Goal: Transaction & Acquisition: Book appointment/travel/reservation

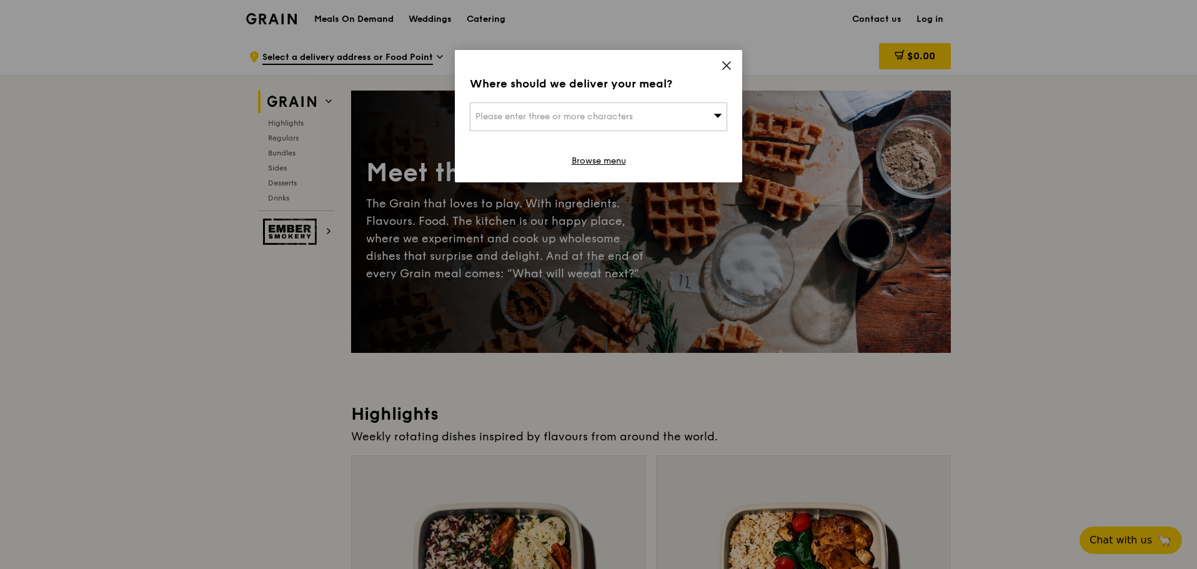
click at [676, 118] on div "Please enter three or more characters" at bounding box center [598, 116] width 257 height 29
click at [728, 70] on icon at bounding box center [726, 65] width 11 height 11
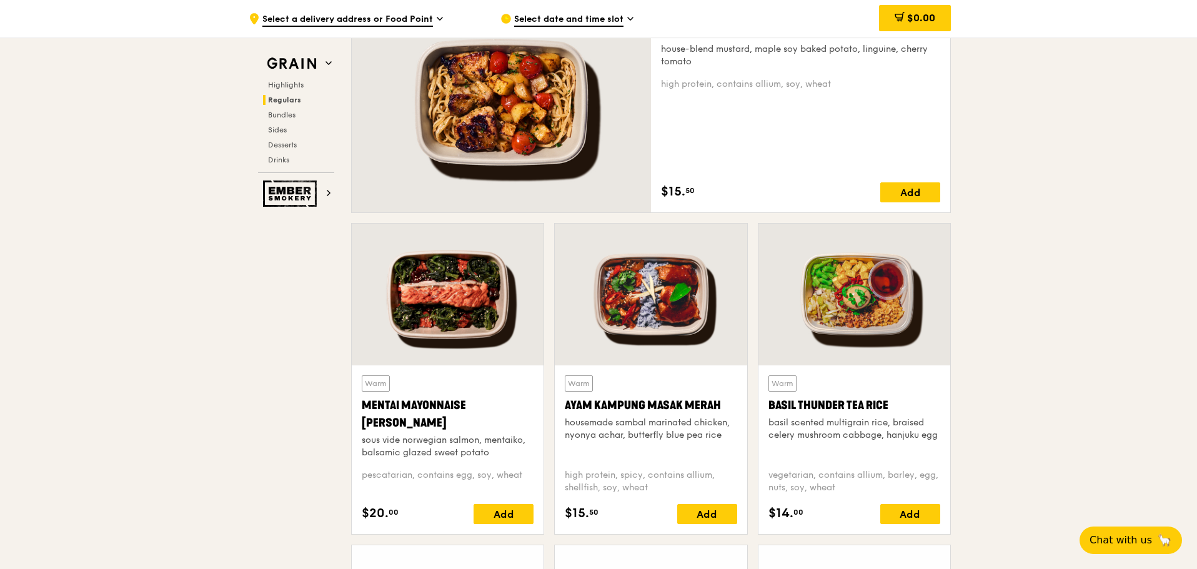
scroll to position [937, 0]
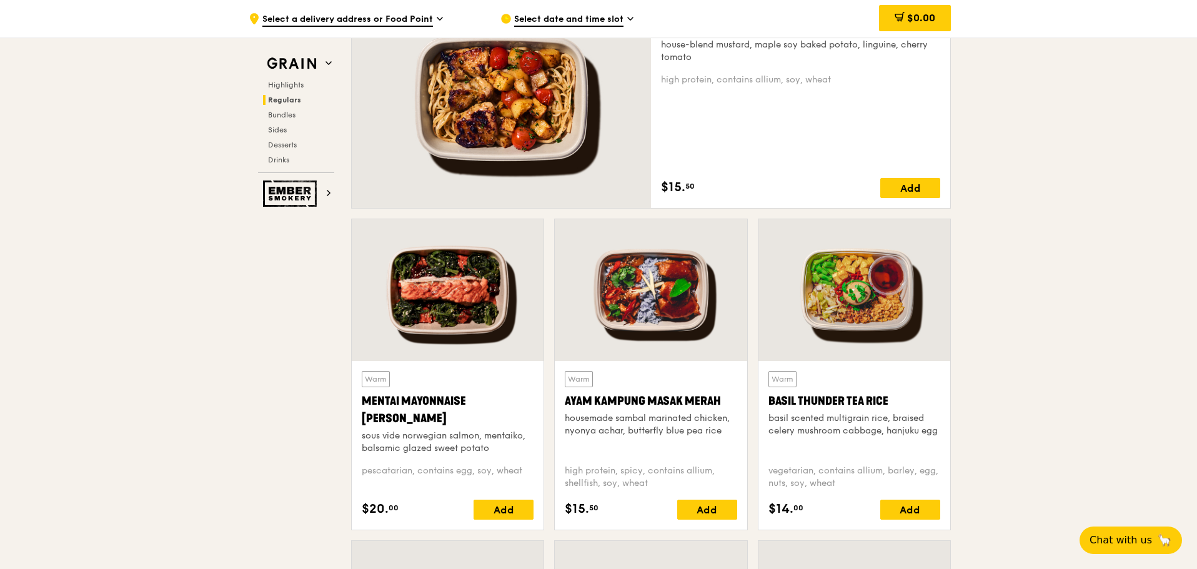
click at [497, 308] on div at bounding box center [448, 290] width 192 height 142
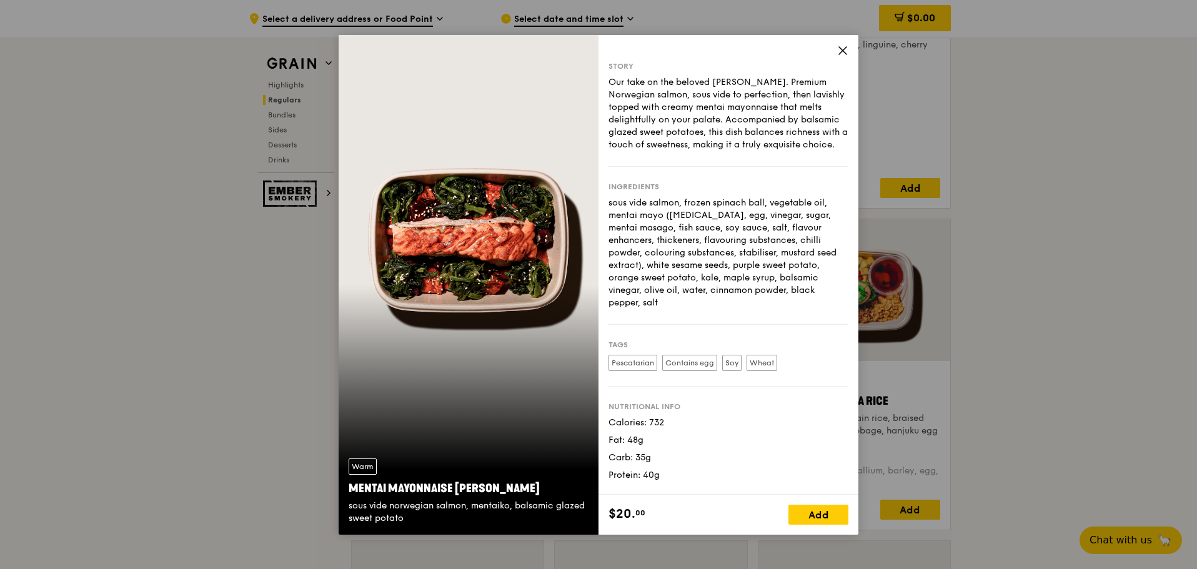
click at [1077, 282] on div "Warm Mentai Mayonnaise Aburi Salmon sous vide norwegian salmon, mentaiko, balsa…" at bounding box center [598, 284] width 1197 height 569
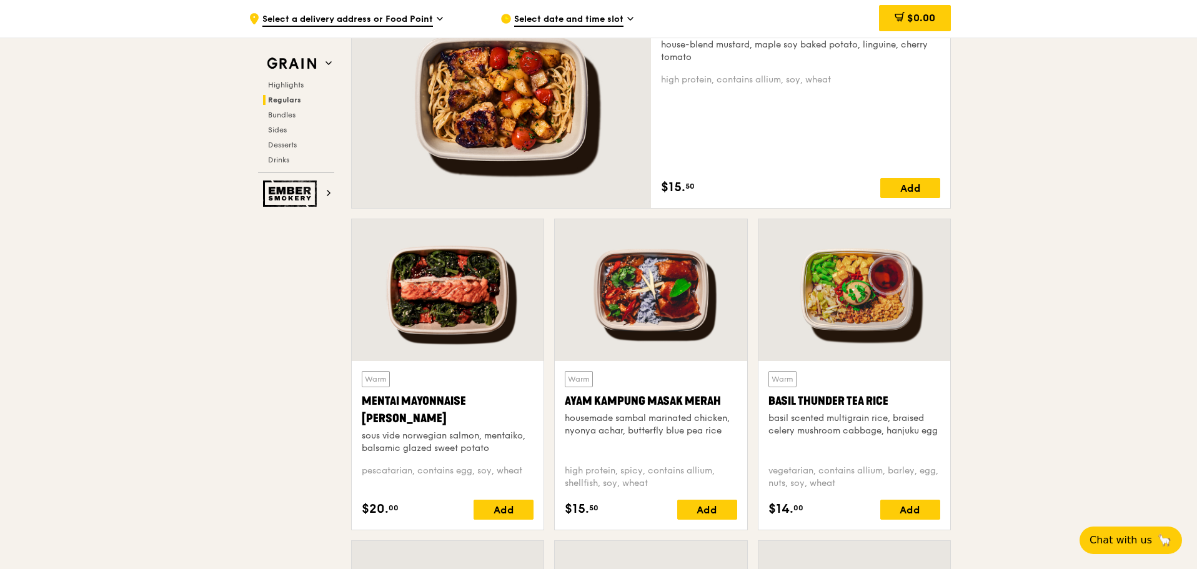
click at [477, 324] on div at bounding box center [448, 290] width 192 height 142
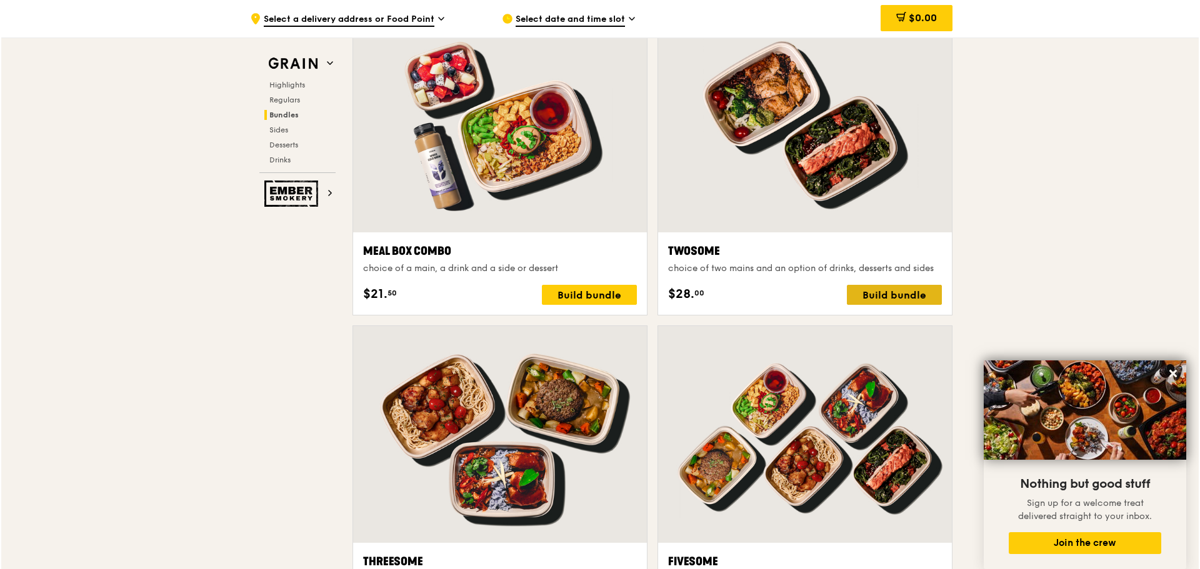
scroll to position [1875, 0]
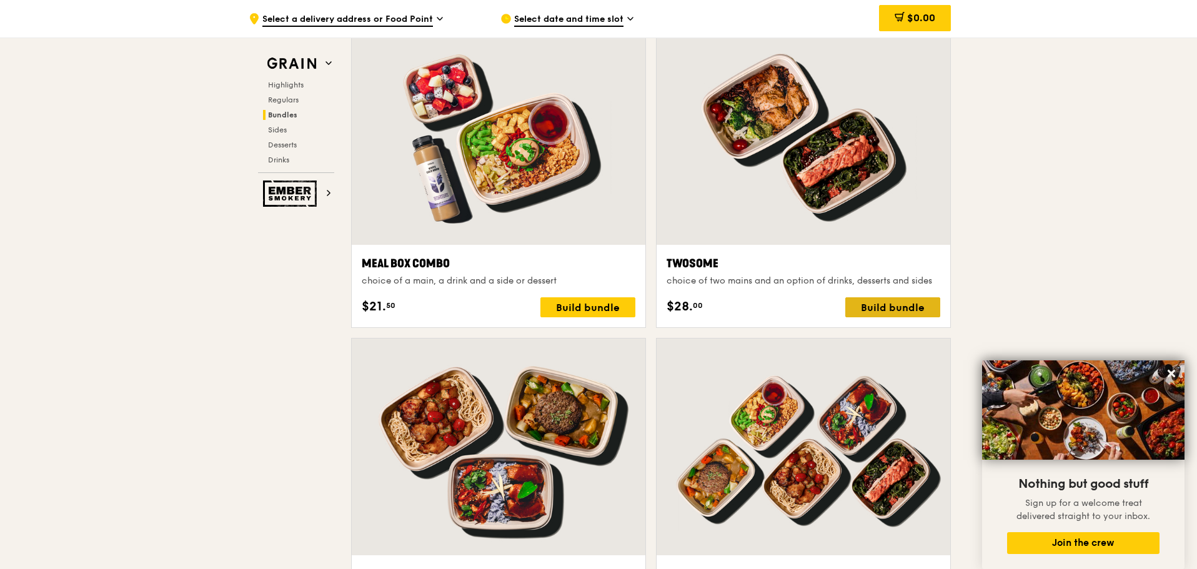
click at [921, 307] on div "Build bundle" at bounding box center [893, 307] width 95 height 20
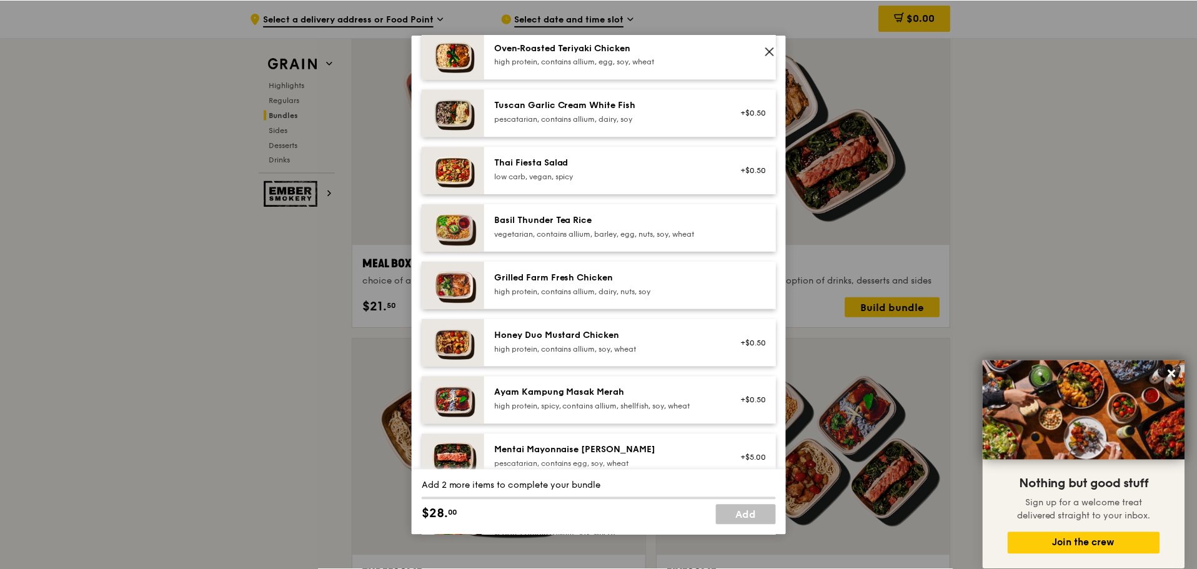
scroll to position [62, 0]
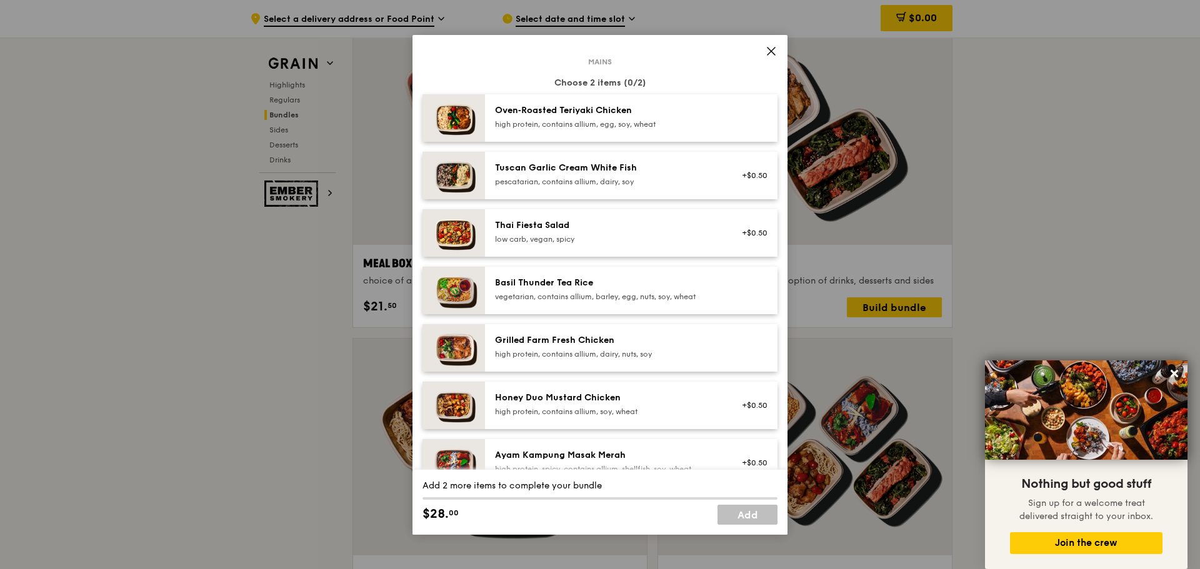
click at [769, 51] on icon at bounding box center [771, 51] width 11 height 11
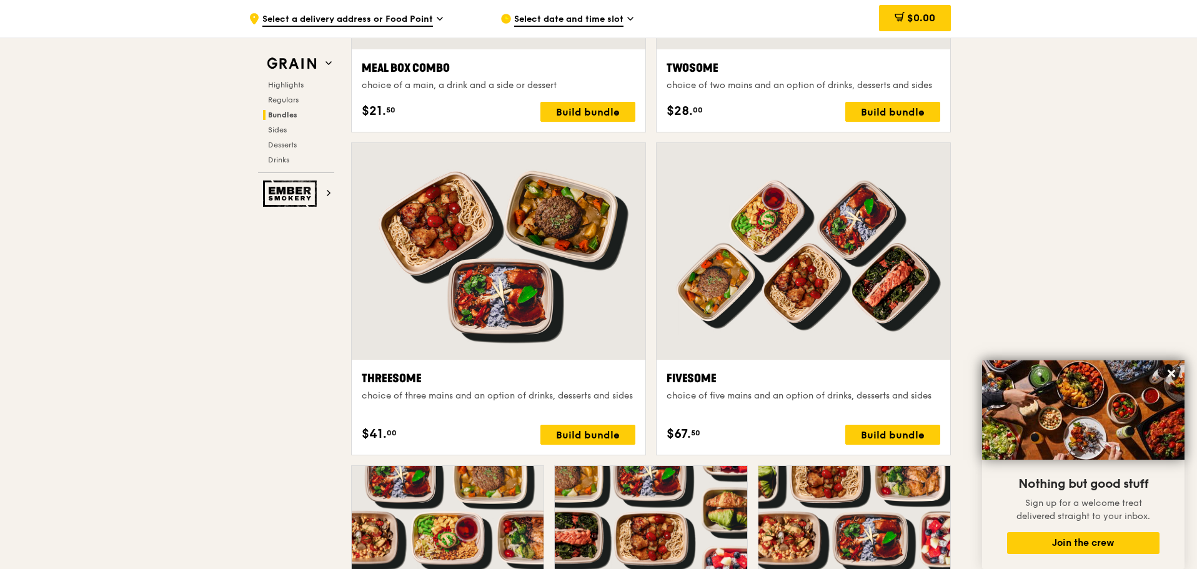
scroll to position [1937, 0]
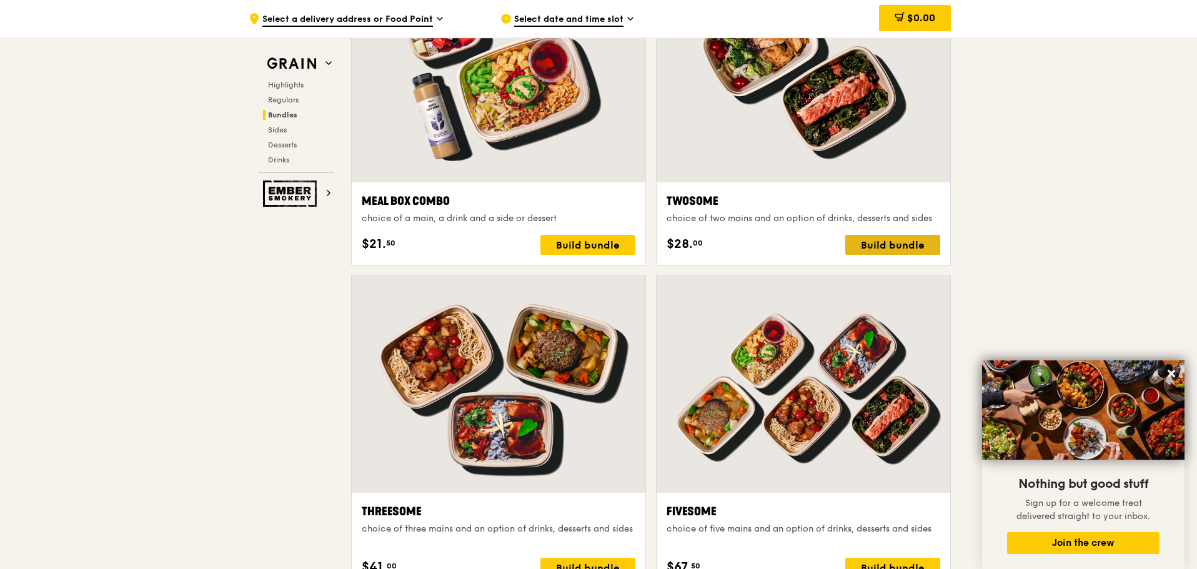
click at [912, 248] on div "Build bundle" at bounding box center [893, 245] width 95 height 20
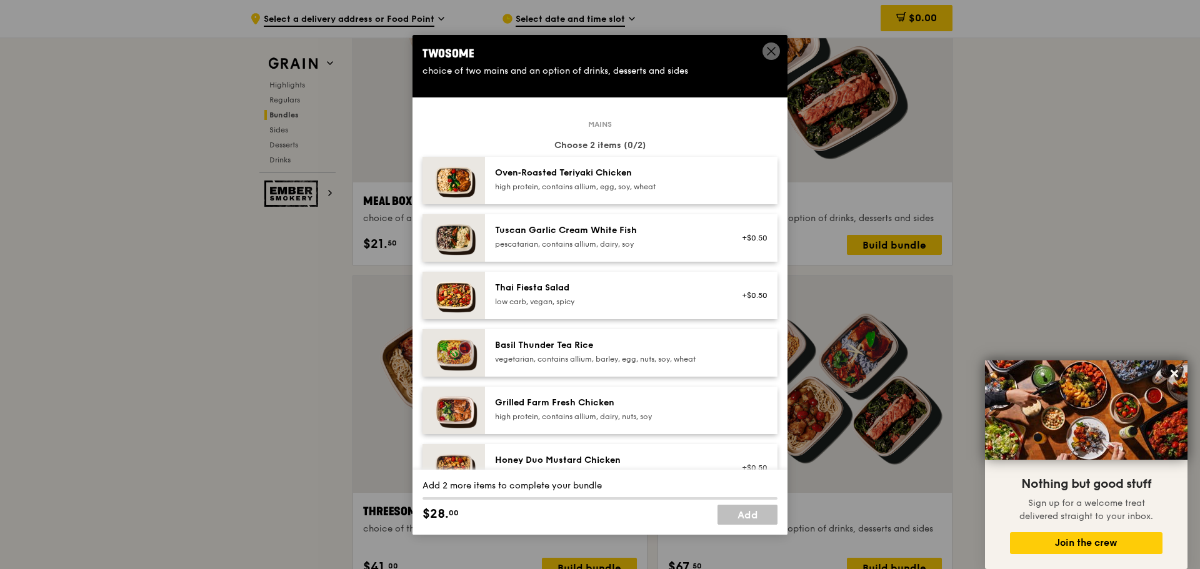
click at [669, 232] on div "Tuscan Garlic Cream White Fish" at bounding box center [607, 230] width 224 height 12
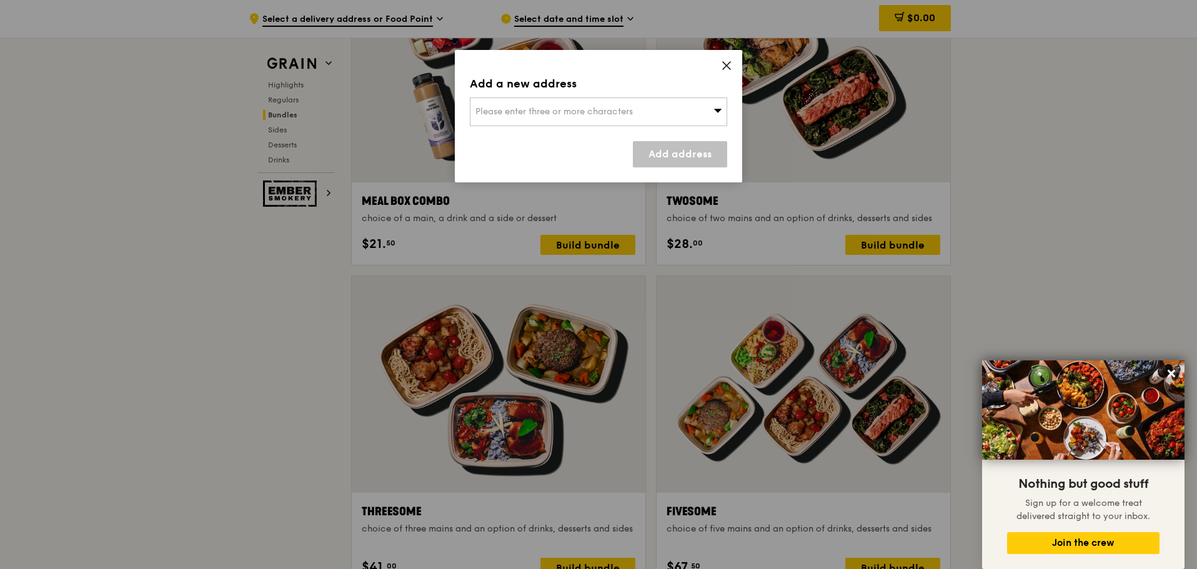
click at [707, 106] on div "Please enter three or more characters" at bounding box center [598, 111] width 257 height 29
click at [647, 111] on input "search" at bounding box center [599, 111] width 256 height 27
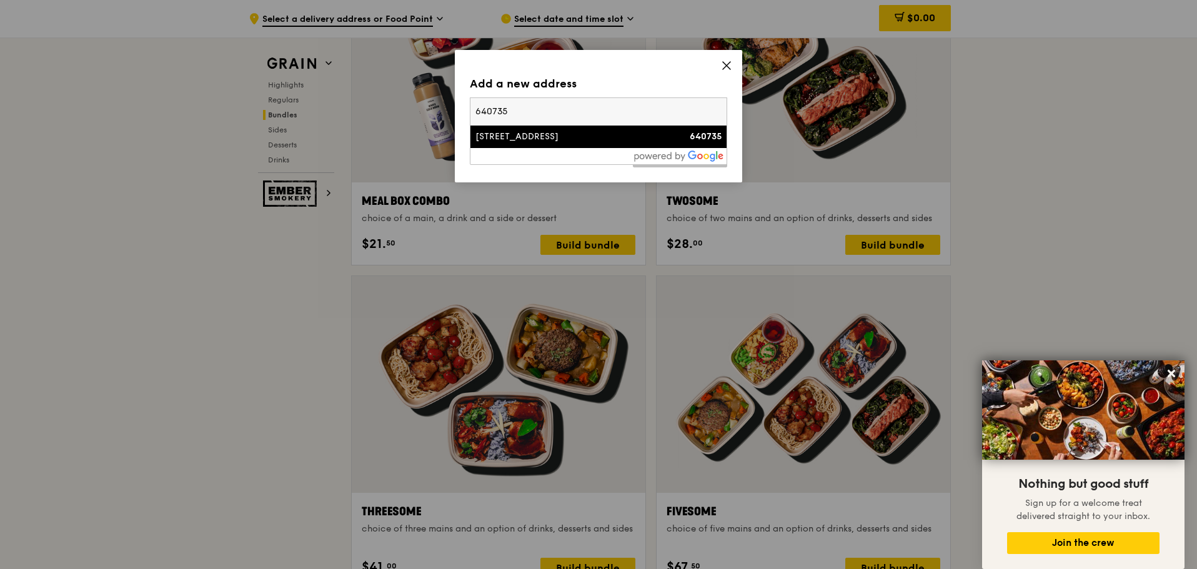
type input "640735"
click at [569, 129] on li "[STREET_ADDRESS] 640735" at bounding box center [599, 137] width 256 height 22
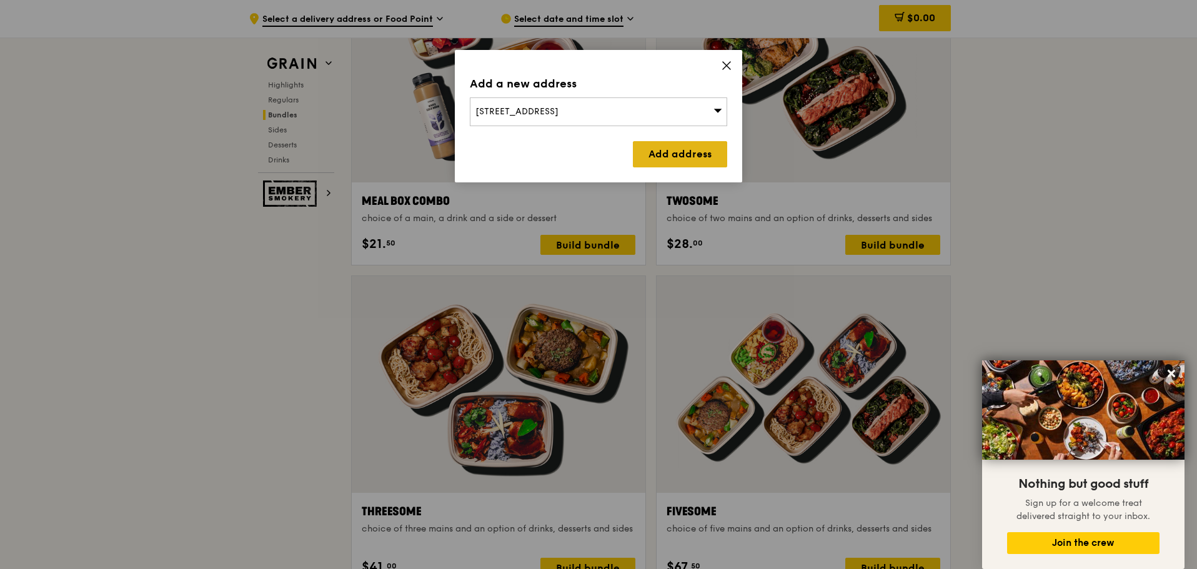
click at [652, 150] on link "Add address" at bounding box center [680, 154] width 94 height 26
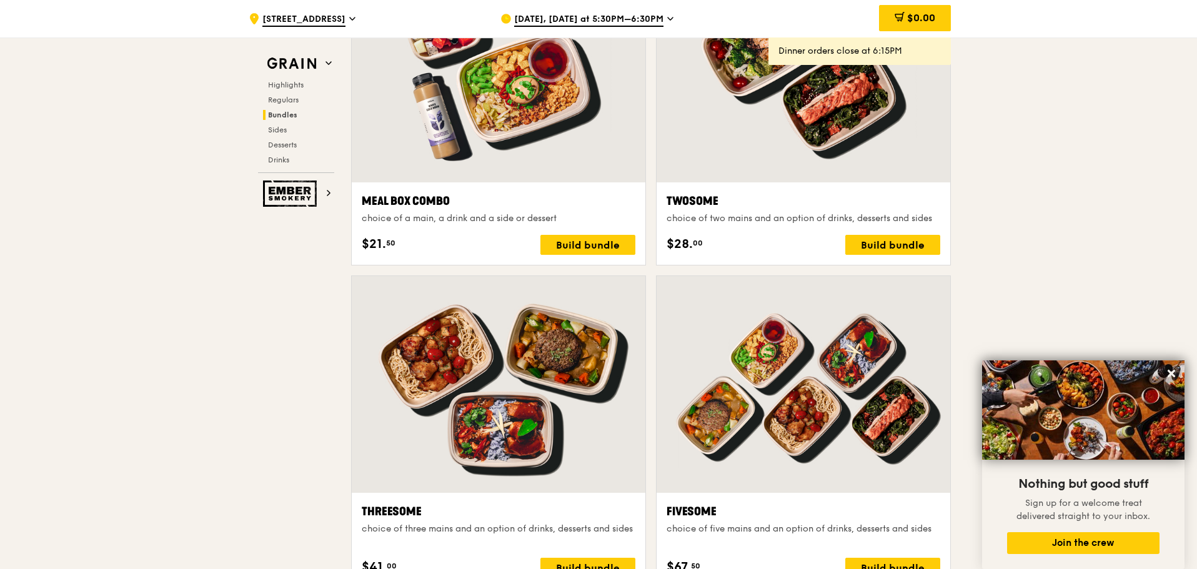
click at [663, 16] on div "[DATE], [DATE] at 5:30PM–6:30PM" at bounding box center [617, 18] width 232 height 37
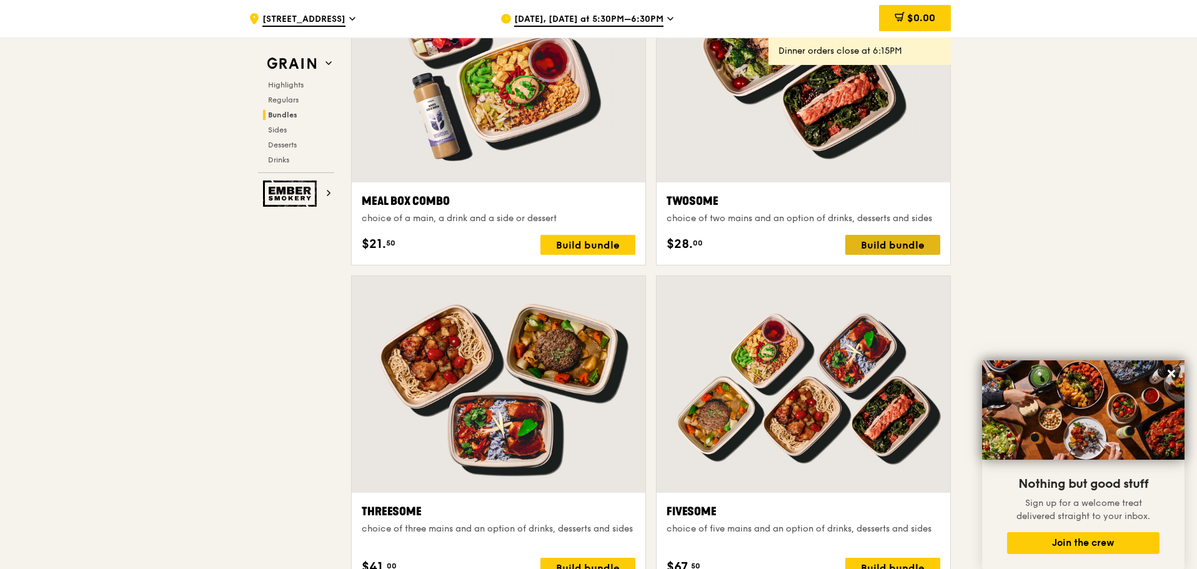
click at [913, 244] on div "Build bundle" at bounding box center [893, 245] width 95 height 20
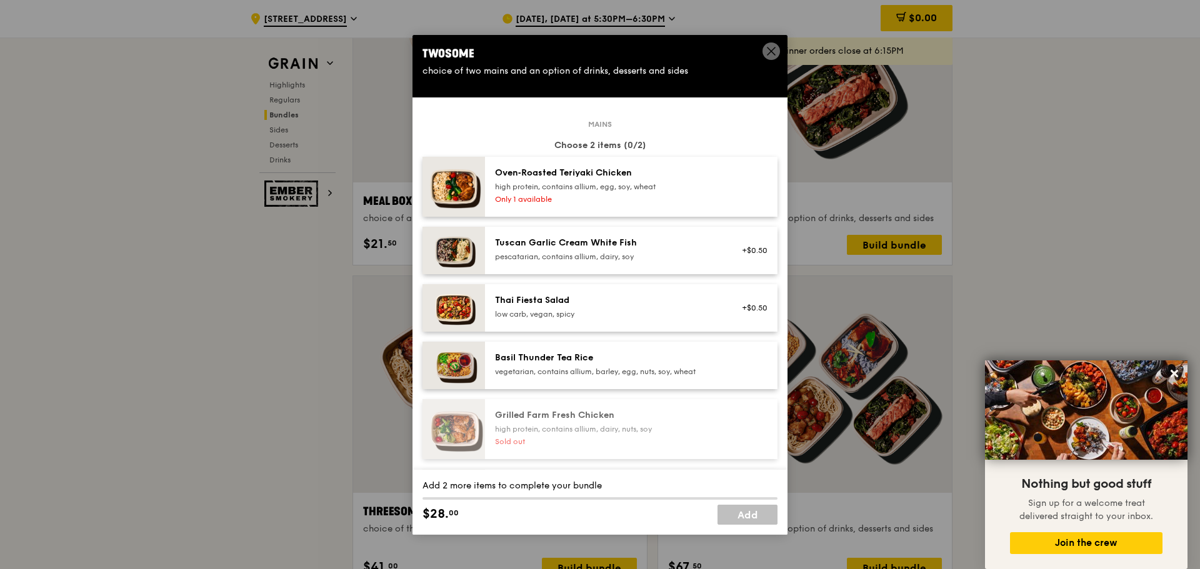
click at [672, 252] on div "pescatarian, contains allium, dairy, soy" at bounding box center [607, 257] width 224 height 10
click at [674, 191] on div "high protein, contains allium, egg, soy, wheat" at bounding box center [607, 187] width 224 height 10
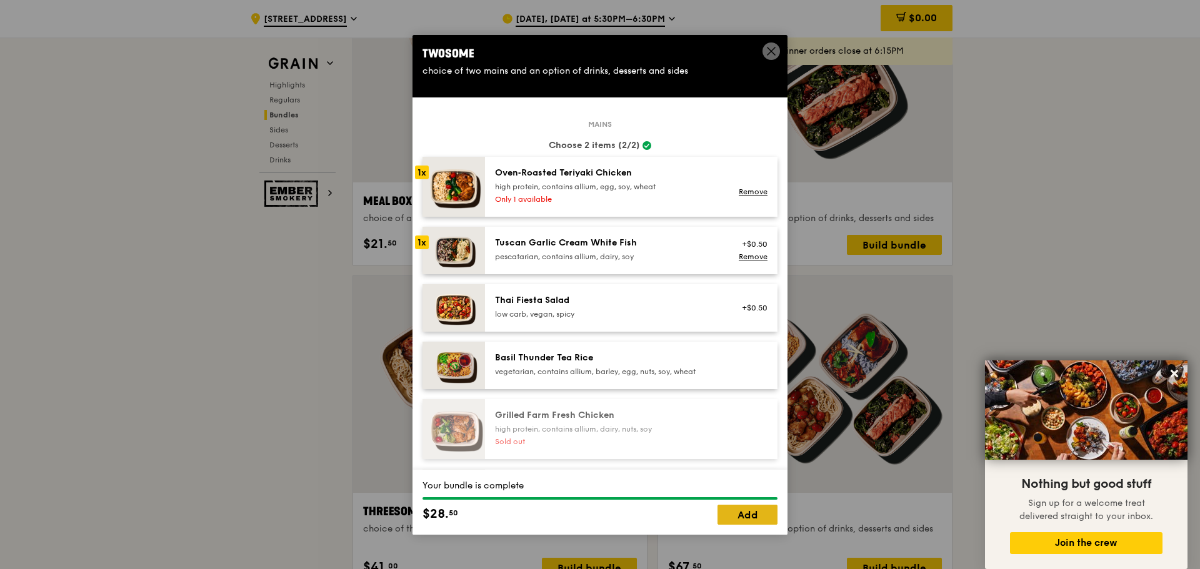
click at [759, 515] on link "Add" at bounding box center [747, 515] width 60 height 20
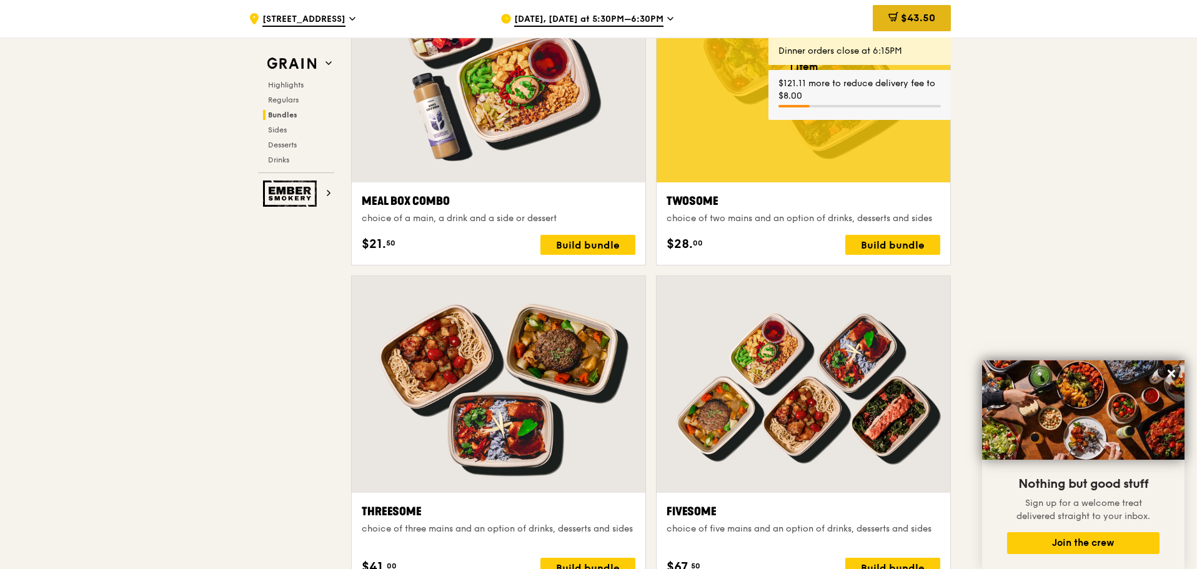
click at [931, 19] on span "$43.50" at bounding box center [918, 18] width 34 height 12
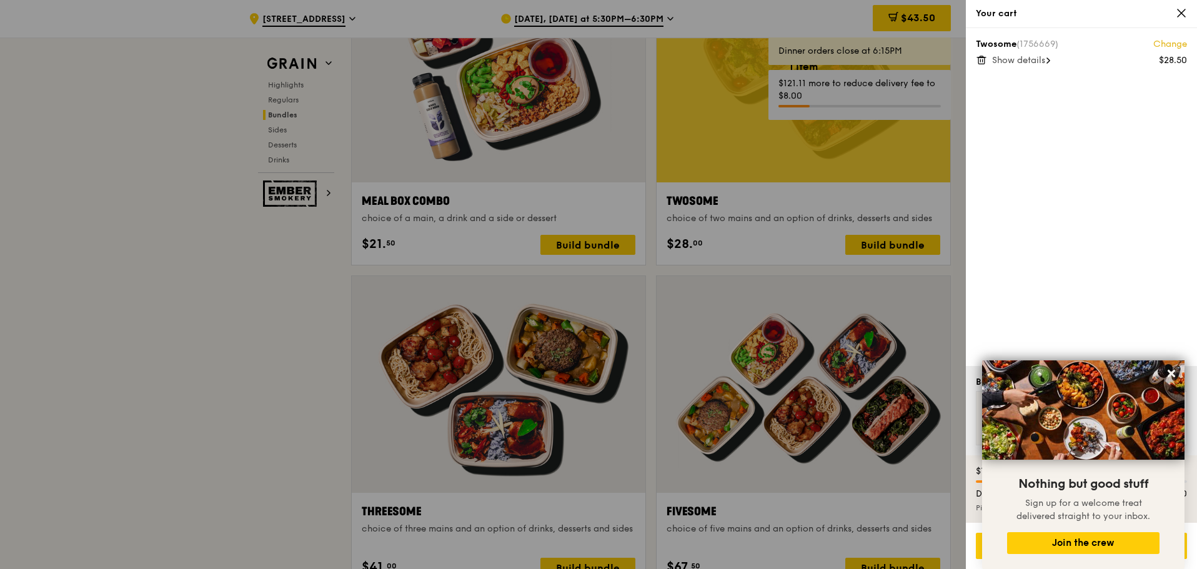
click at [1031, 62] on span "Show details" at bounding box center [1018, 60] width 53 height 11
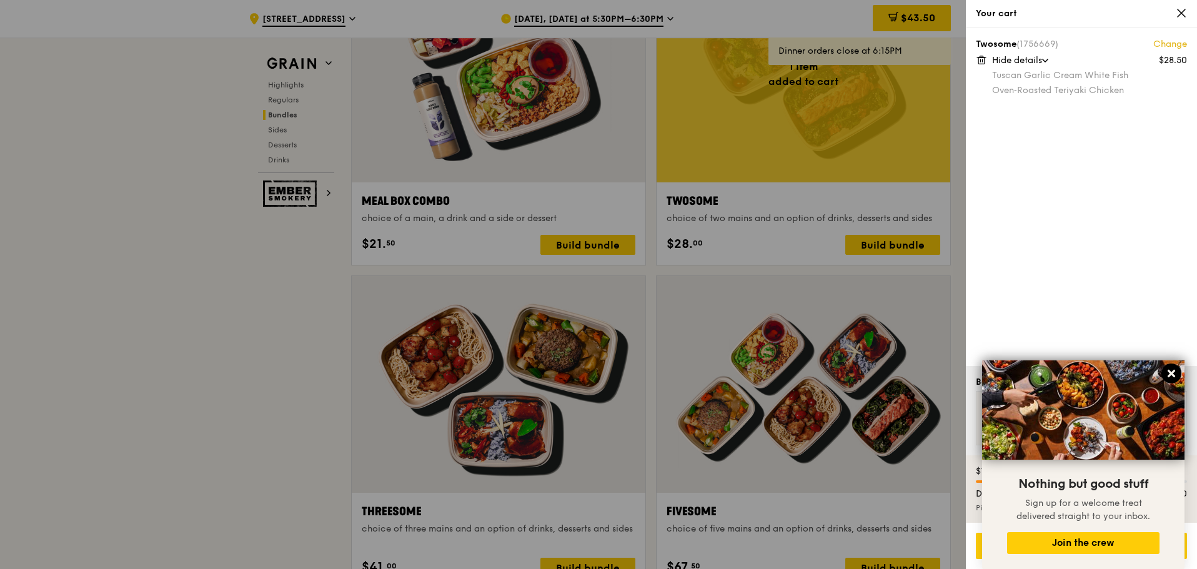
click at [1172, 371] on icon at bounding box center [1171, 373] width 11 height 11
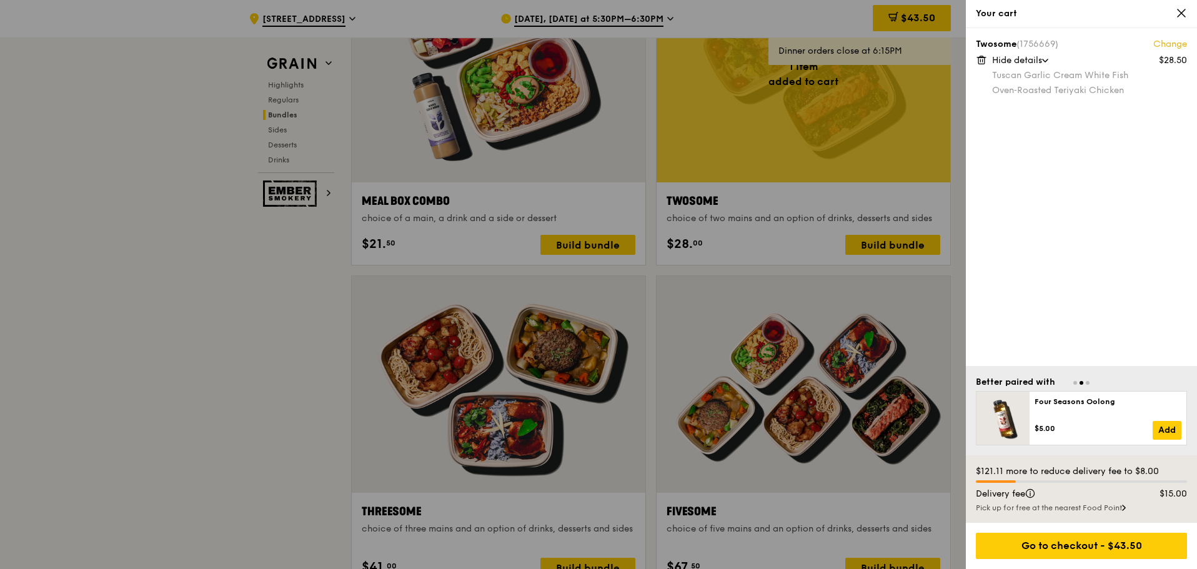
scroll to position [2000, 0]
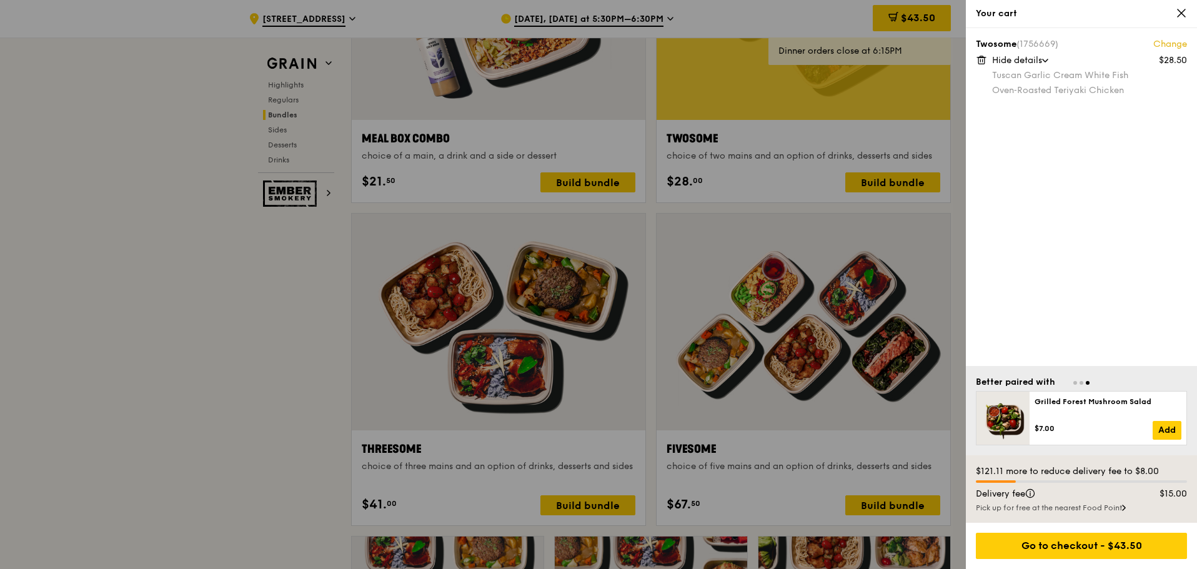
click at [1121, 507] on div "Pick up for free at the nearest Food Point" at bounding box center [1081, 508] width 211 height 10
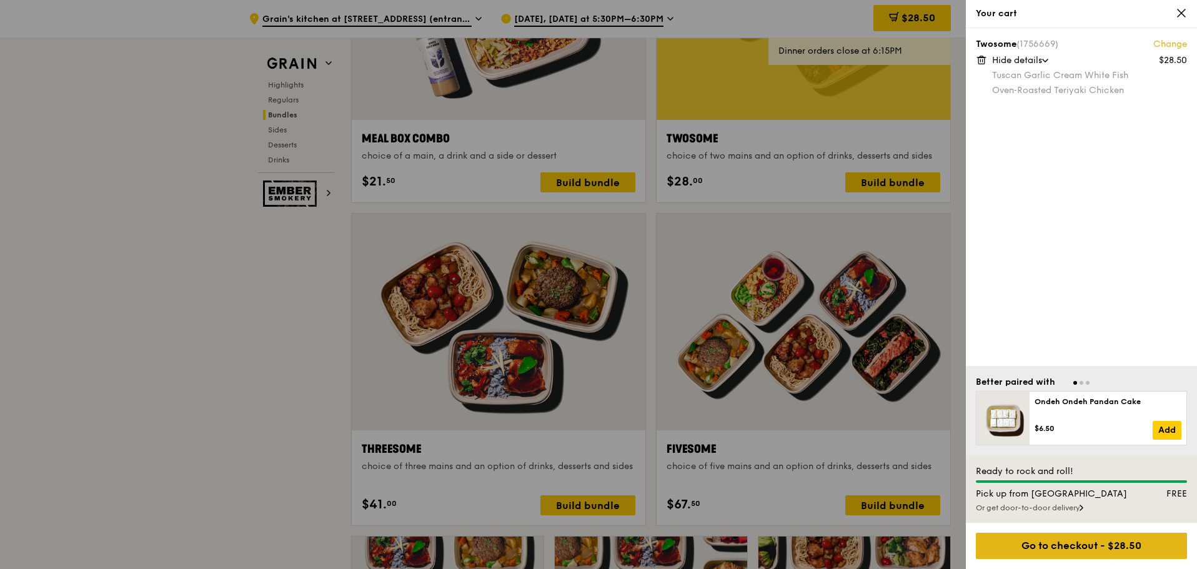
click at [1118, 544] on div "Go to checkout - $28.50" at bounding box center [1081, 546] width 211 height 26
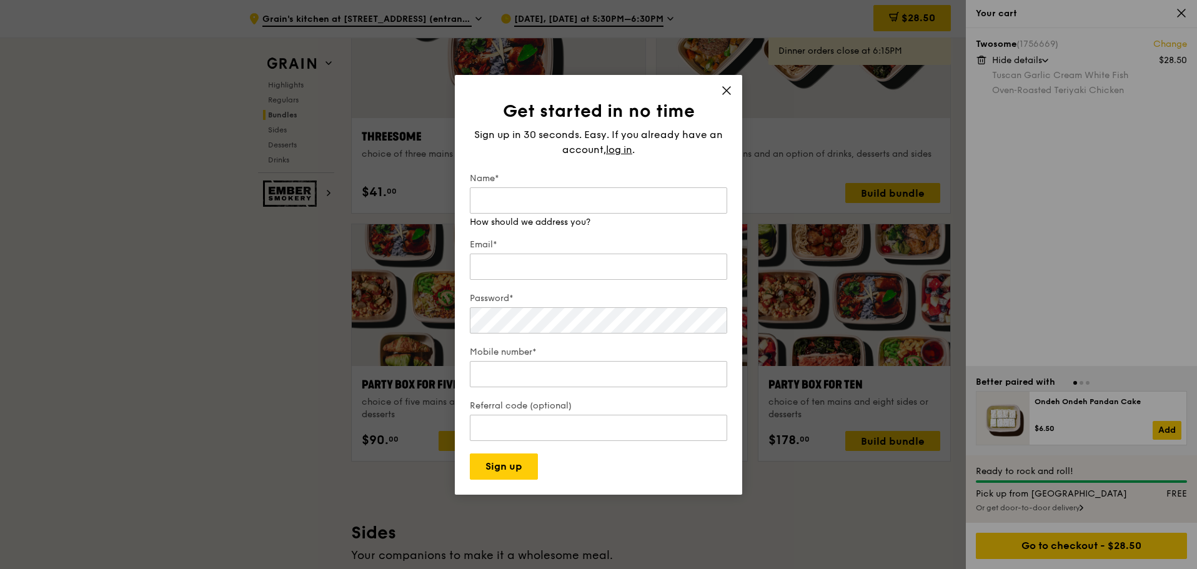
scroll to position [2187, 0]
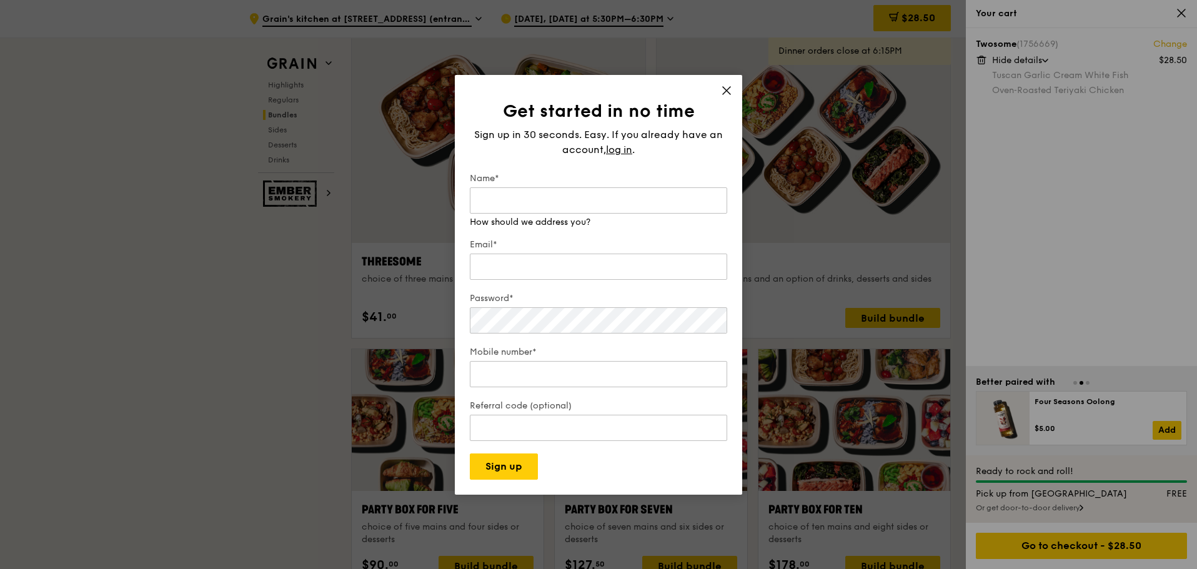
click at [721, 91] on div "Get started in no time Sign up in 30 seconds. Easy. If you already have an acco…" at bounding box center [598, 285] width 287 height 420
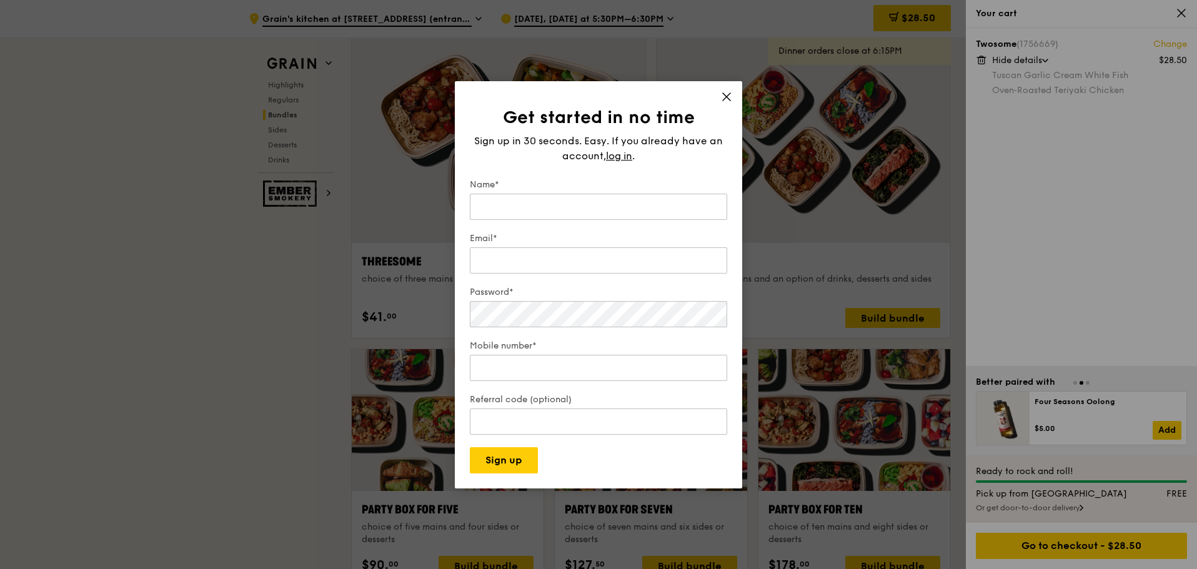
click at [727, 86] on div "Get started in no time Sign up in 30 seconds. Easy. If you already have an acco…" at bounding box center [598, 284] width 287 height 407
click at [729, 96] on icon at bounding box center [726, 96] width 11 height 11
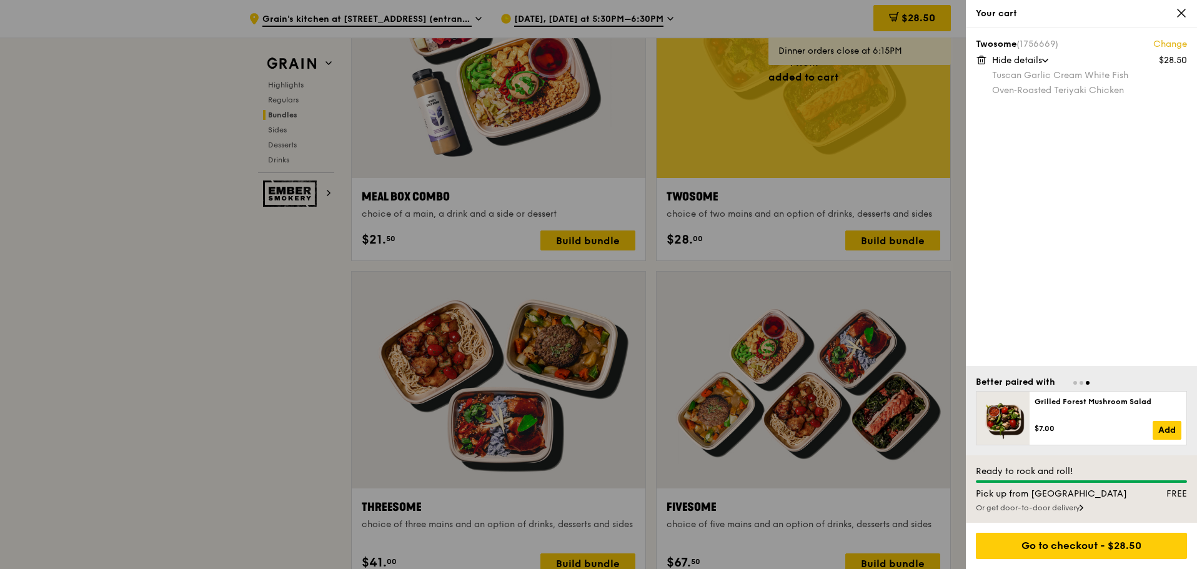
scroll to position [1937, 0]
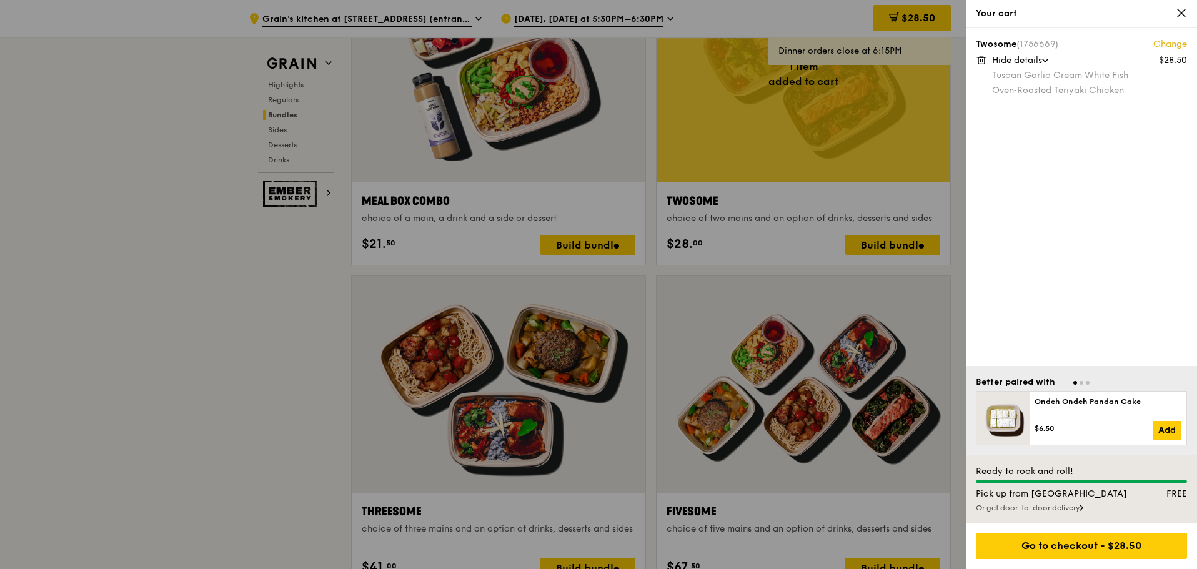
click at [1180, 16] on icon at bounding box center [1181, 12] width 7 height 7
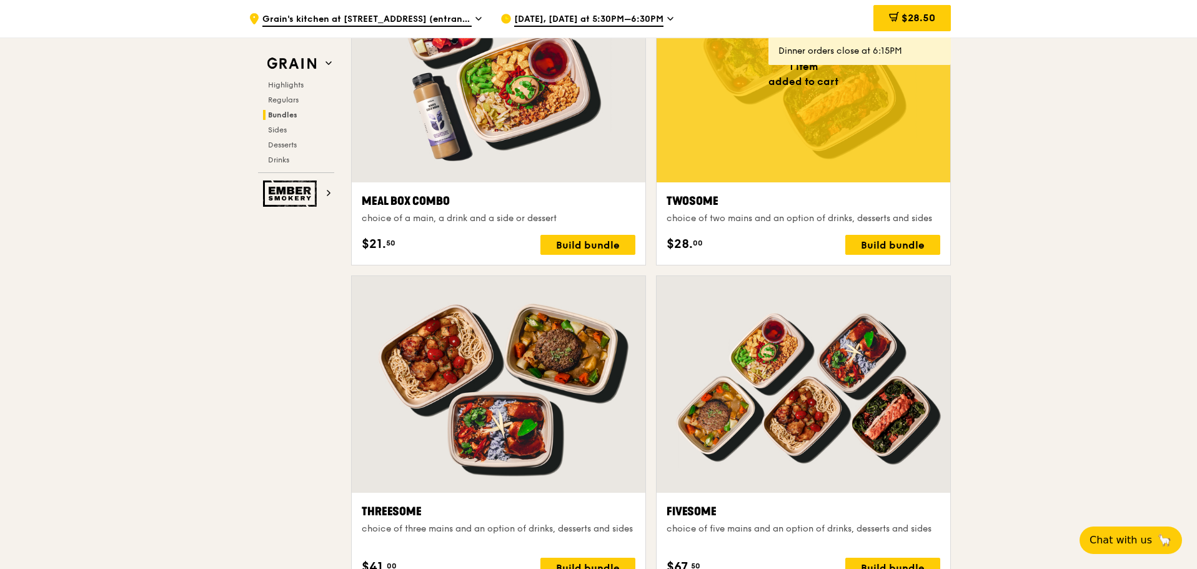
click at [476, 12] on div ".cls-1 { fill: none; stroke: #fff; stroke-linecap: round; stroke-linejoin: roun…" at bounding box center [365, 18] width 232 height 37
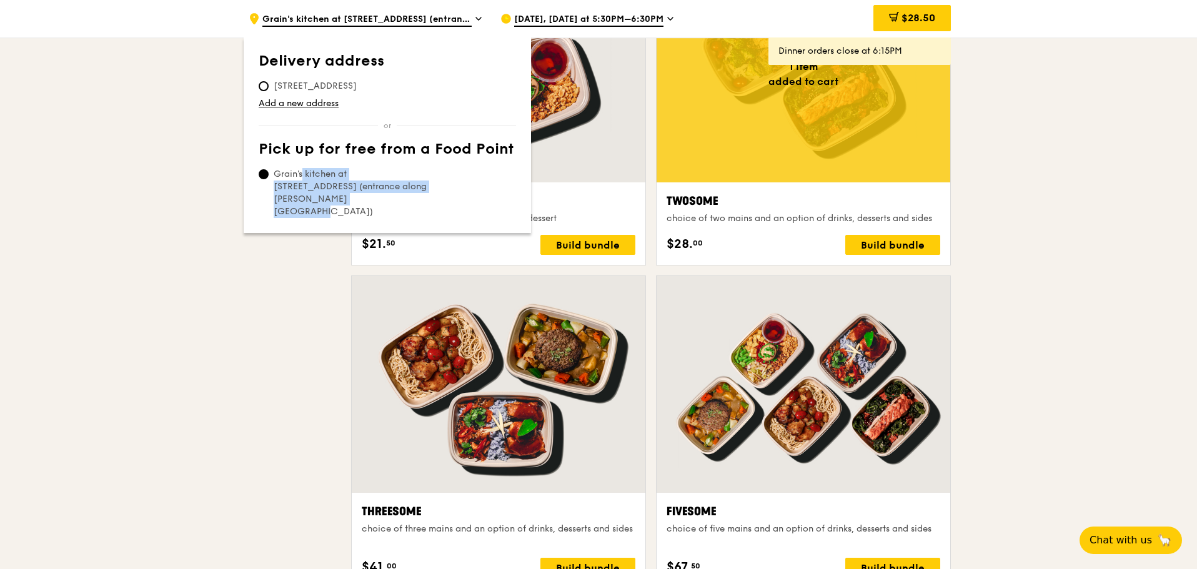
drag, startPoint x: 433, startPoint y: 188, endPoint x: 272, endPoint y: 176, distance: 161.1
click at [272, 176] on span "Grain's kitchen at [STREET_ADDRESS] (entrance along [PERSON_NAME][GEOGRAPHIC_DA…" at bounding box center [352, 193] width 186 height 50
click at [433, 179] on span "Grain's kitchen at [STREET_ADDRESS] (entrance along [PERSON_NAME][GEOGRAPHIC_DA…" at bounding box center [352, 193] width 186 height 50
click at [269, 179] on input "Grain's kitchen at [STREET_ADDRESS] (entrance along [PERSON_NAME][GEOGRAPHIC_DA…" at bounding box center [264, 174] width 10 height 10
drag, startPoint x: 351, startPoint y: 173, endPoint x: 283, endPoint y: 187, distance: 69.0
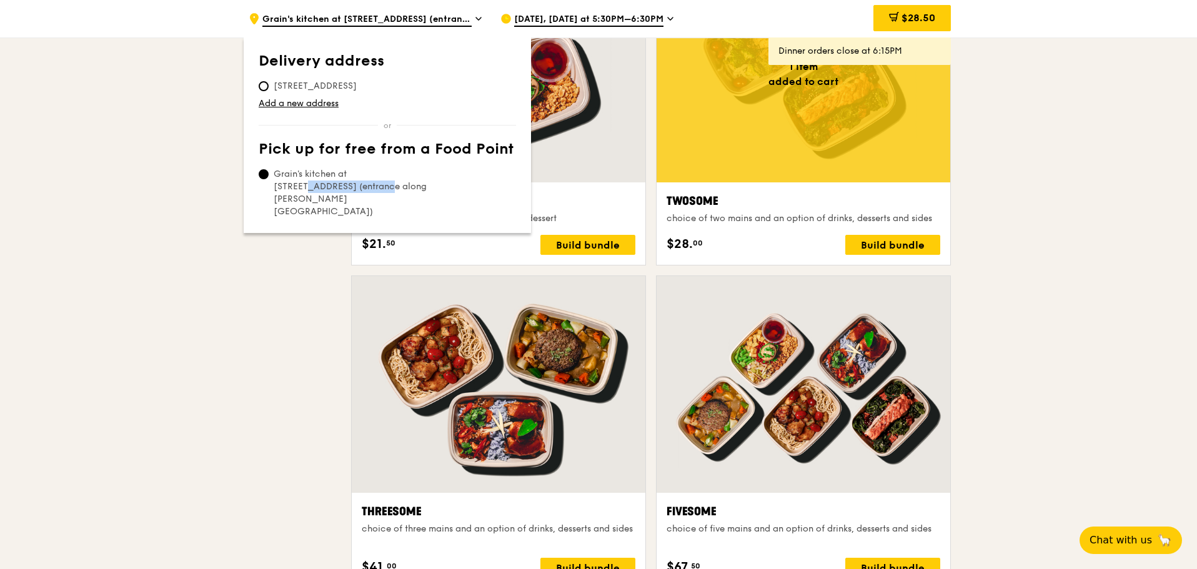
click at [283, 187] on span "Grain's kitchen at [STREET_ADDRESS] (entrance along [PERSON_NAME][GEOGRAPHIC_DA…" at bounding box center [352, 193] width 186 height 50
copy span "[STREET_ADDRESS]"
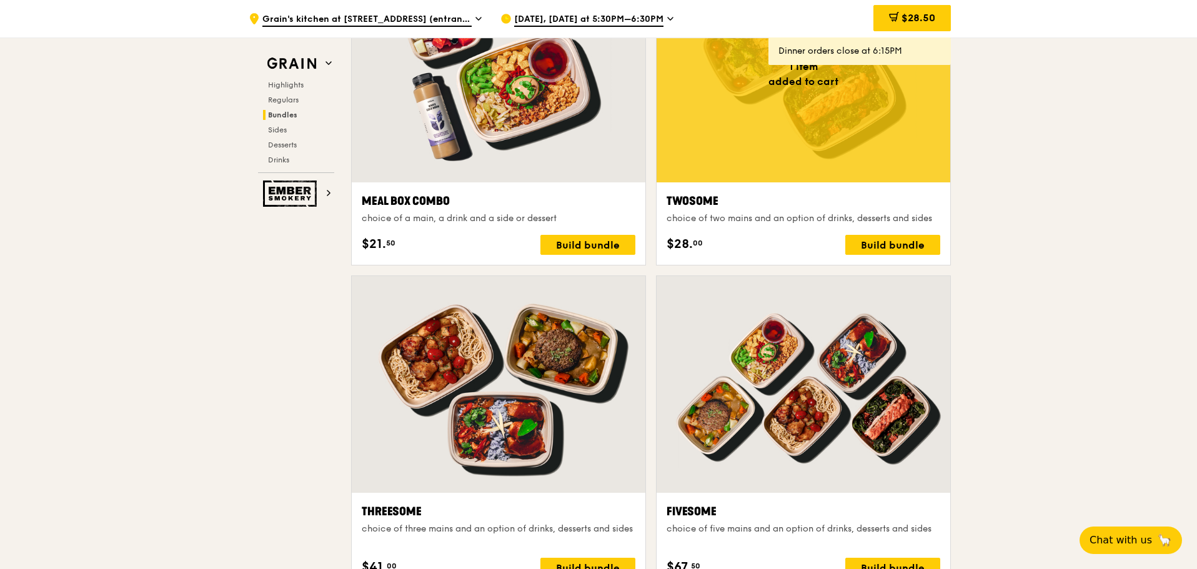
click at [664, 16] on div "[DATE], [DATE] at 5:30PM–6:30PM" at bounding box center [617, 18] width 232 height 37
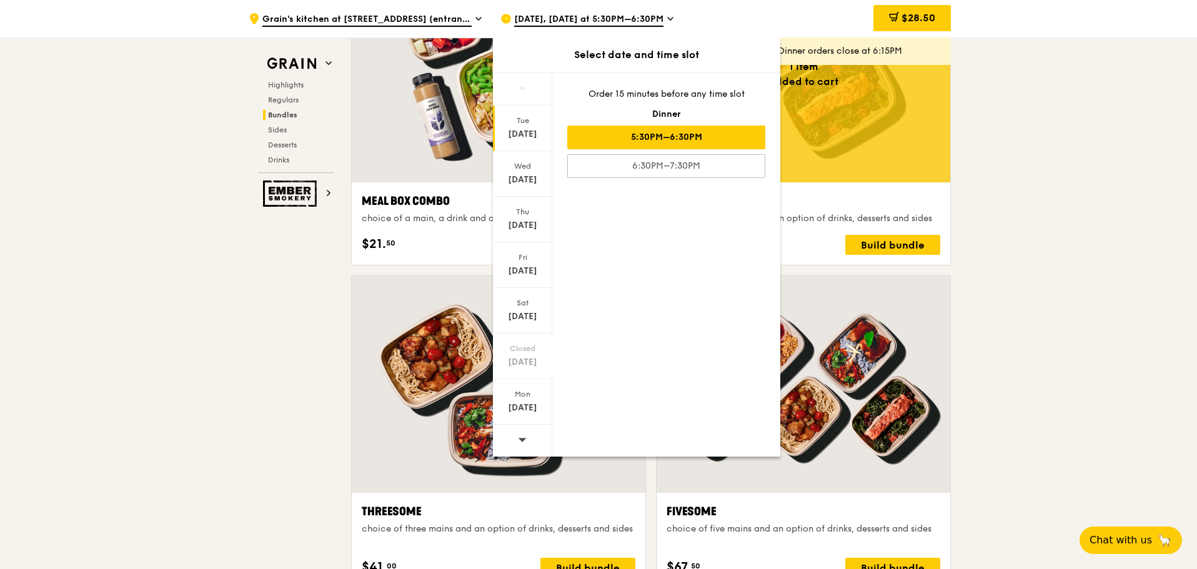
click at [675, 6] on div "[DATE], [DATE] at 5:30PM–6:30PM" at bounding box center [617, 18] width 232 height 37
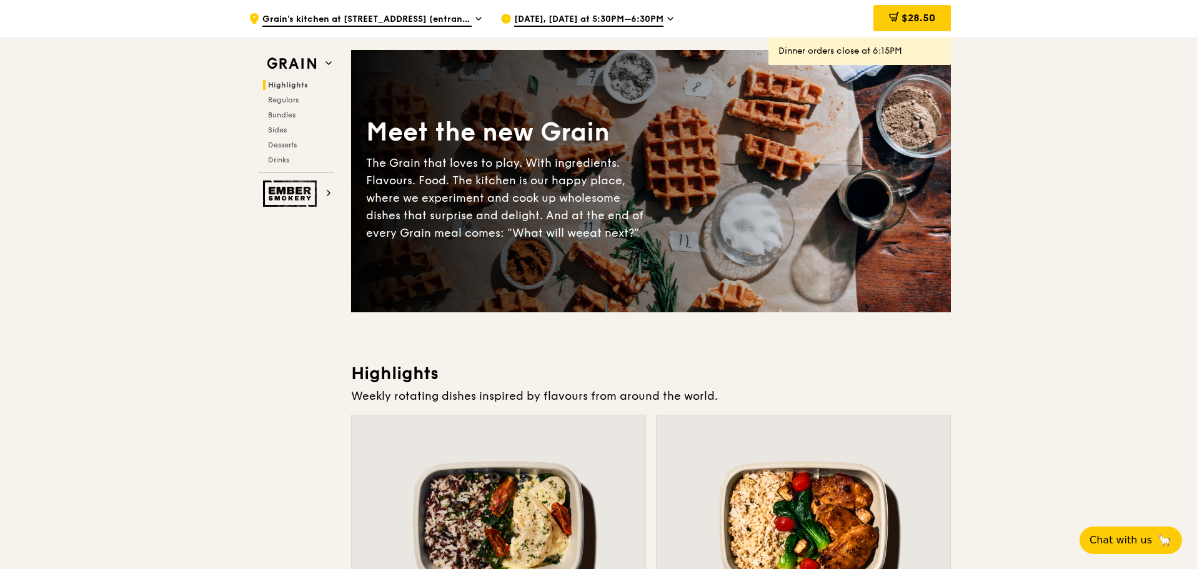
scroll to position [0, 0]
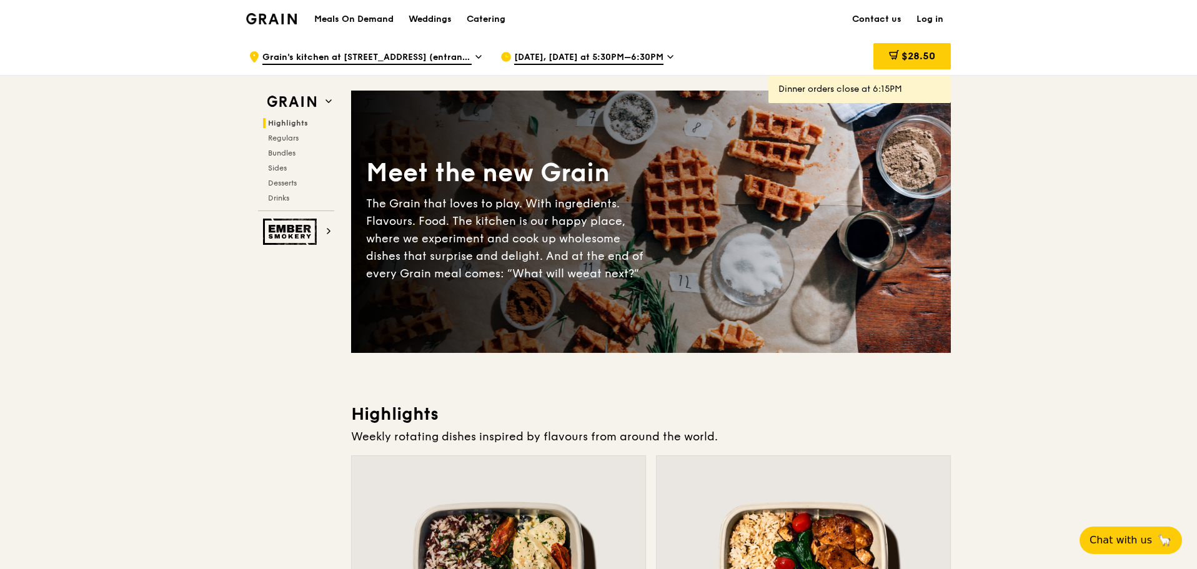
click at [349, 14] on h1 "Meals On Demand" at bounding box center [353, 19] width 79 height 12
click at [439, 15] on div "Weddings" at bounding box center [430, 19] width 43 height 37
click at [478, 16] on div "Catering" at bounding box center [486, 19] width 39 height 37
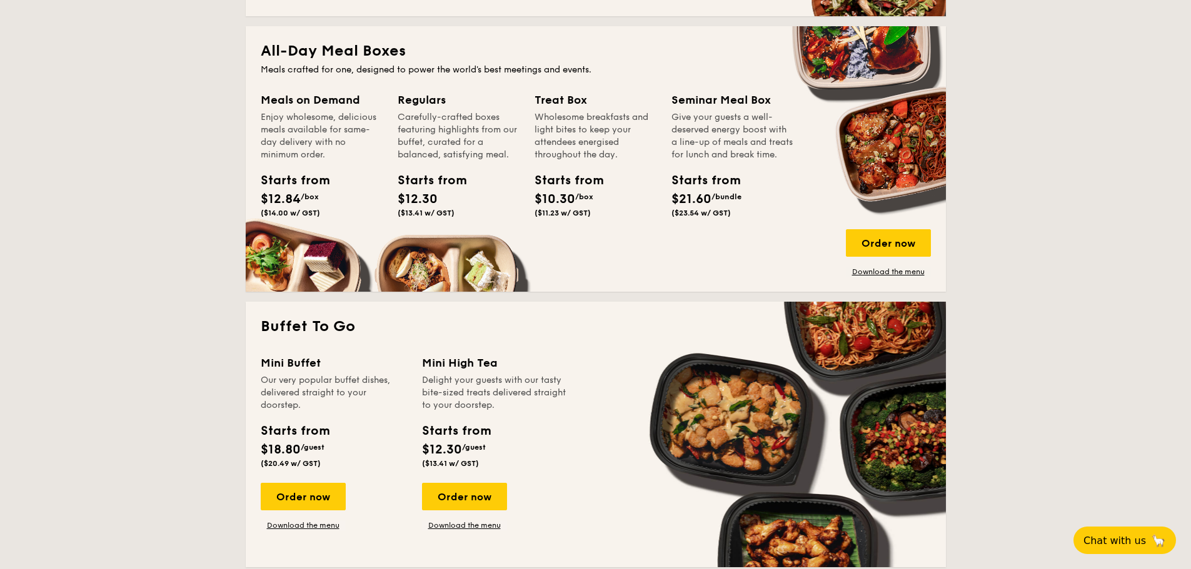
scroll to position [562, 0]
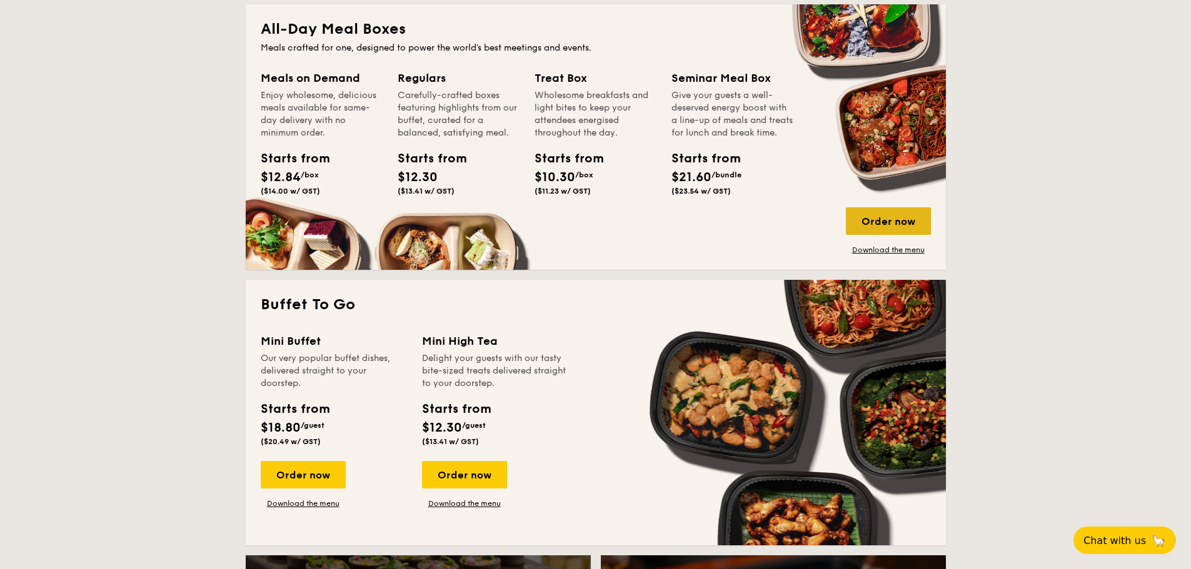
click at [866, 220] on div "Order now" at bounding box center [888, 220] width 85 height 27
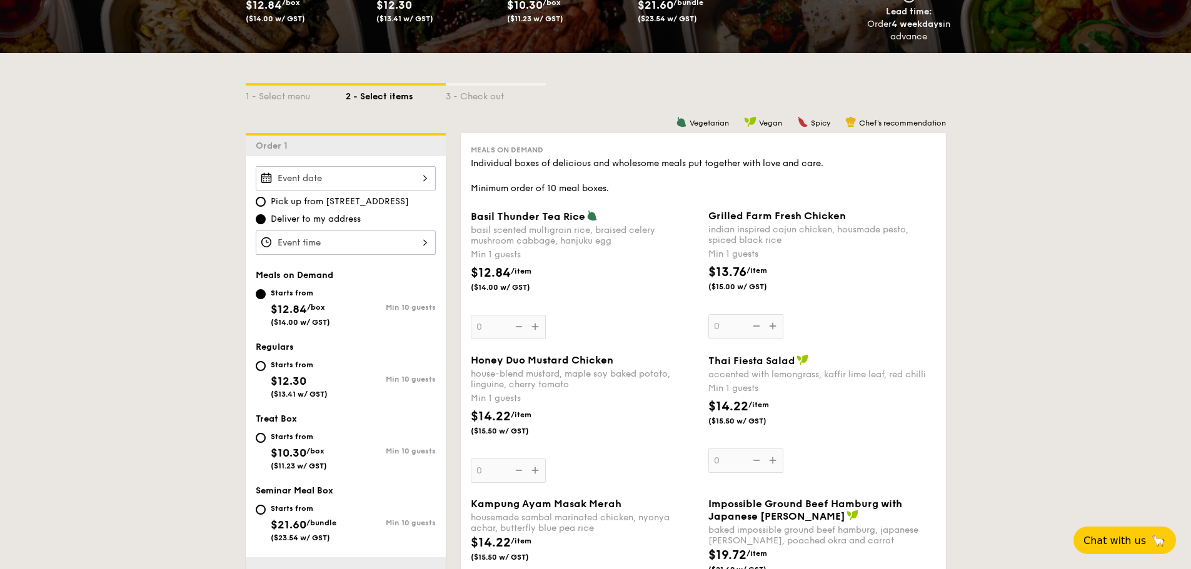
scroll to position [250, 0]
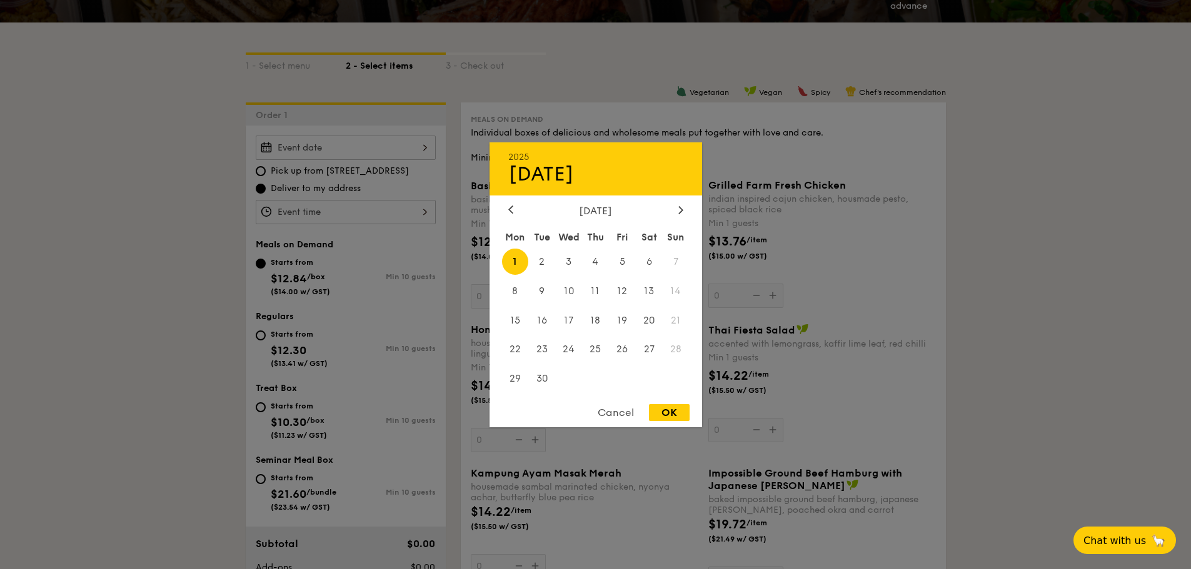
click at [414, 144] on div "2025 Sep 01 September 2025 Mon Tue Wed Thu Fri Sat Sun 1 2 3 4 5 6 7 8 9 10 11 …" at bounding box center [346, 148] width 180 height 24
click at [672, 414] on div "OK" at bounding box center [669, 412] width 41 height 17
type input "Sep 01, 2025"
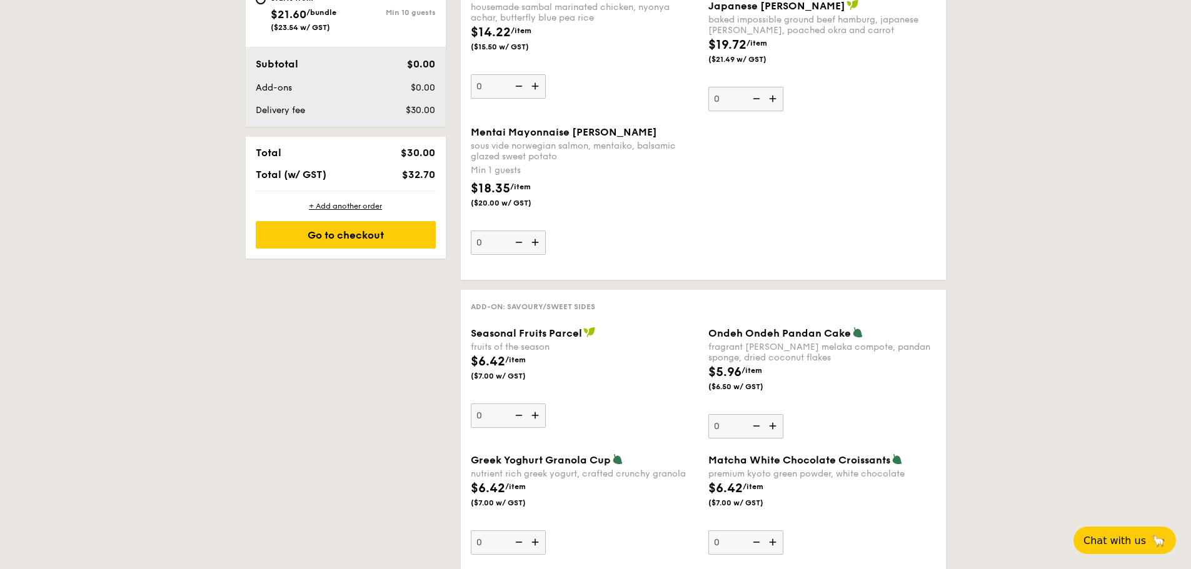
scroll to position [500, 0]
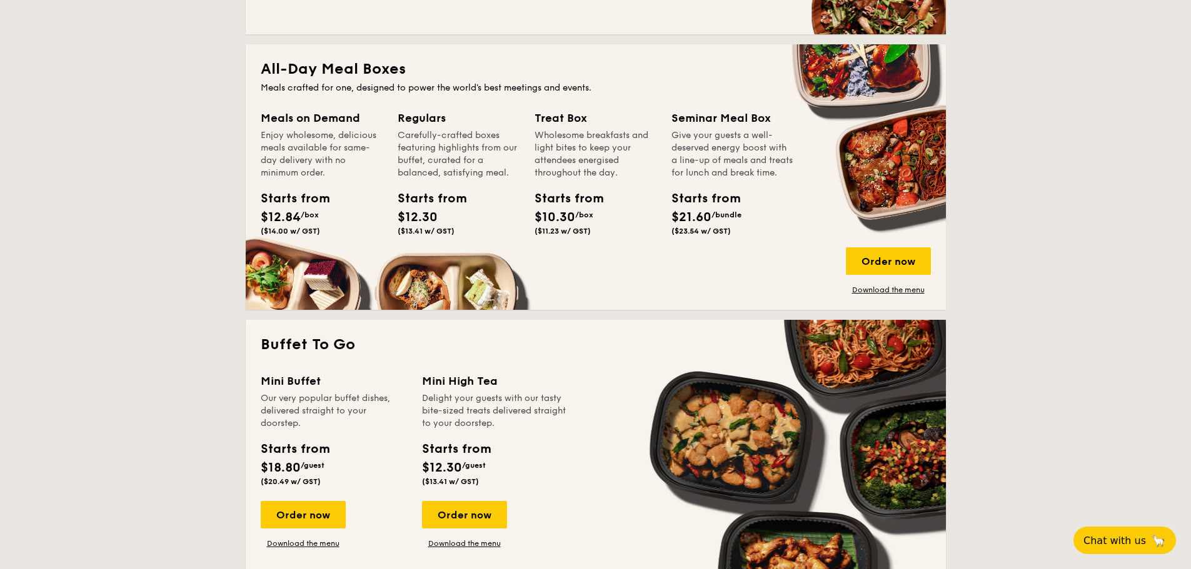
scroll to position [500, 0]
